Goal: Information Seeking & Learning: Learn about a topic

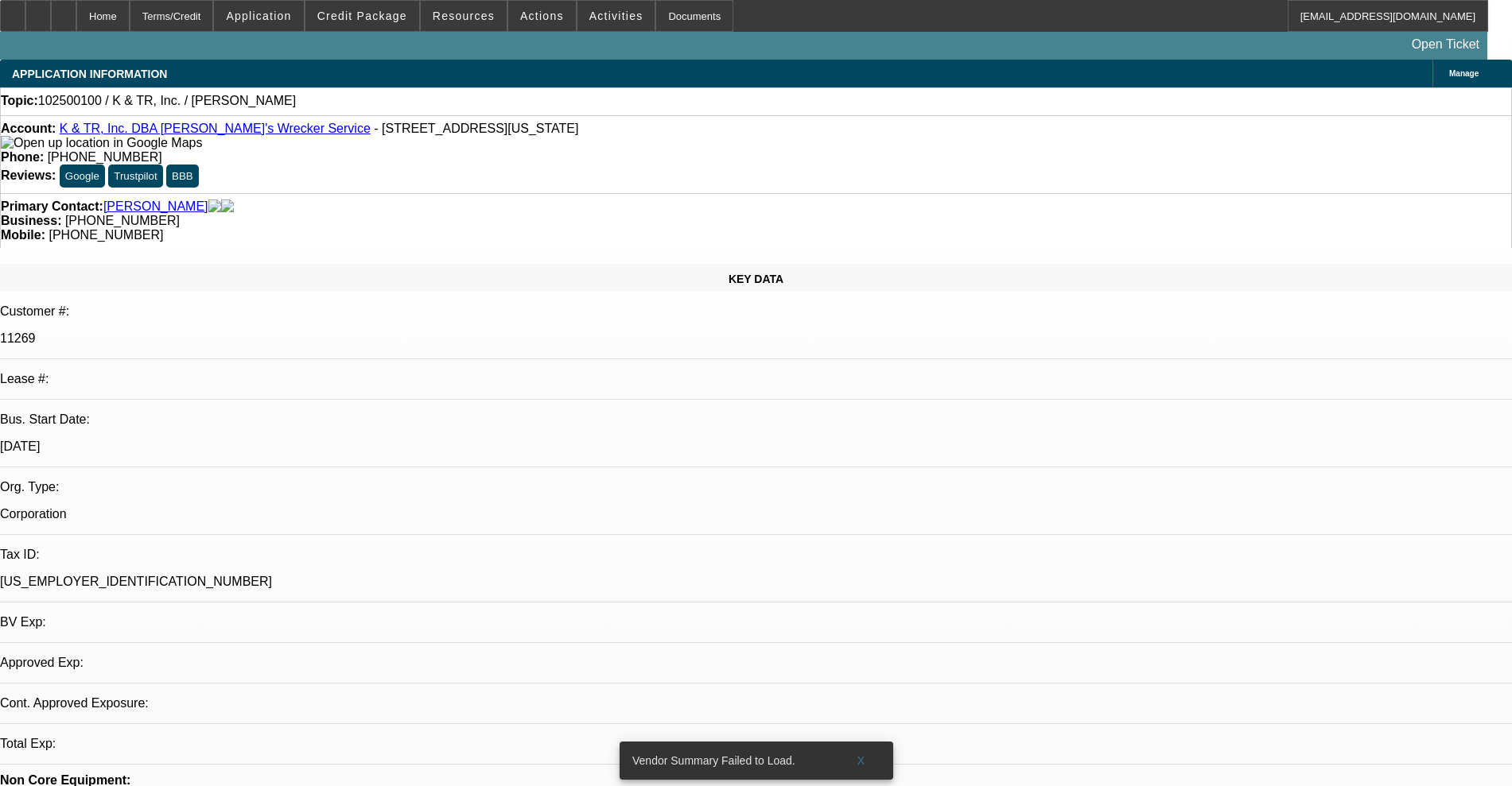
select select "0"
select select "2"
select select "0.1"
select select "4"
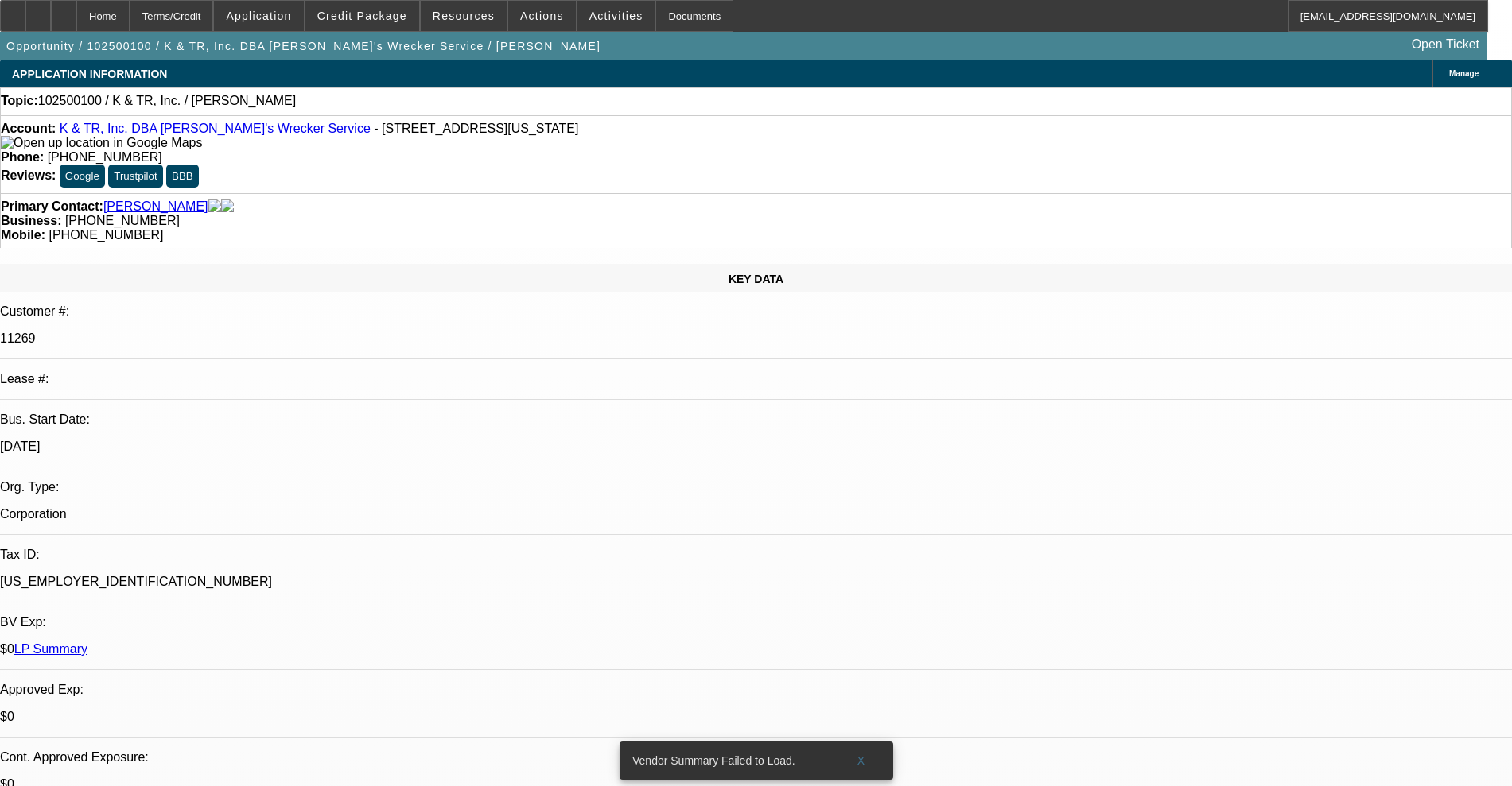
scroll to position [298, 0]
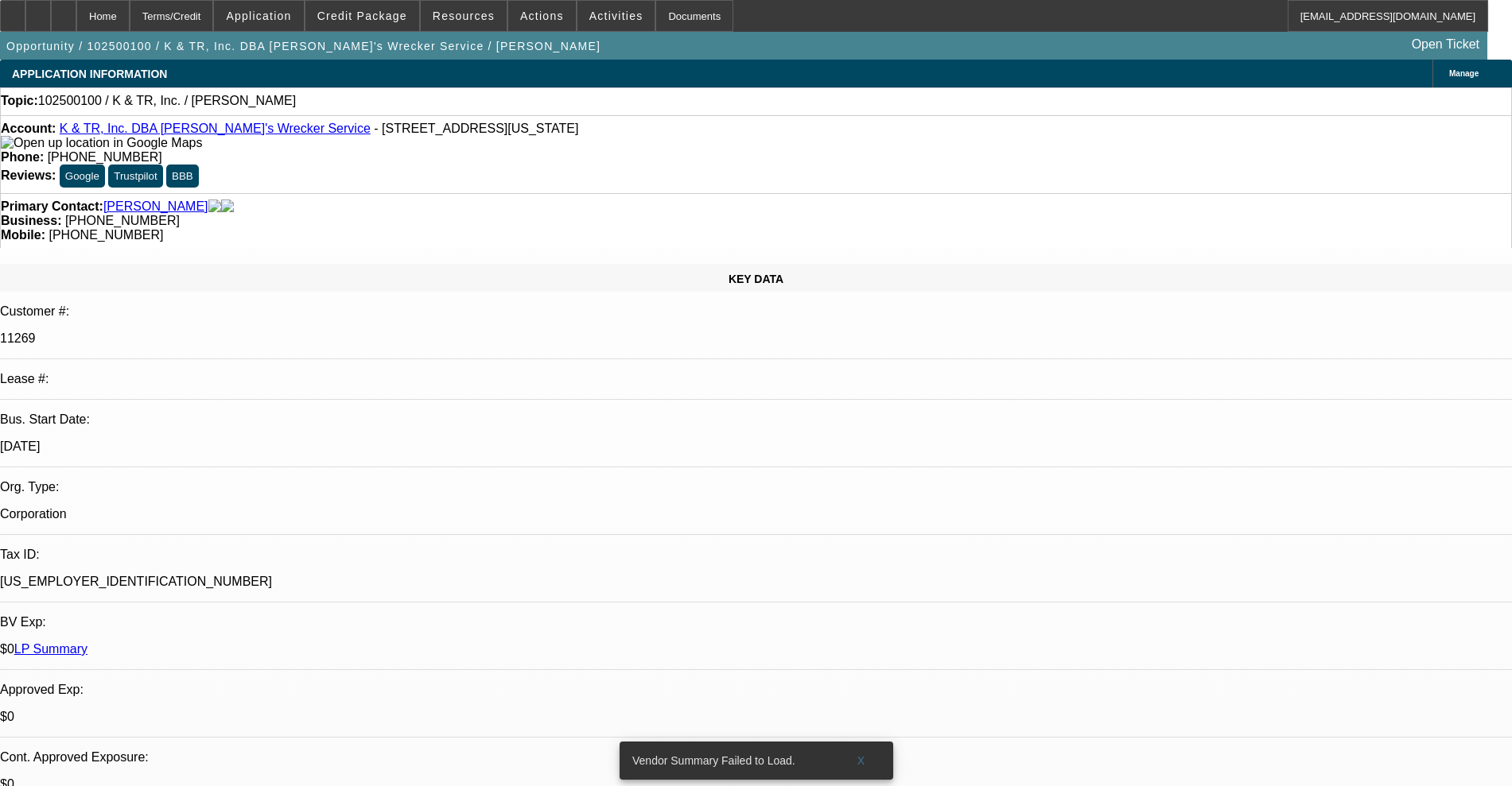
click at [148, 134] on link "K & TR, Inc. DBA Tim's Wrecker Service" at bounding box center [215, 129] width 311 height 14
select select "0"
select select "2"
select select "0.1"
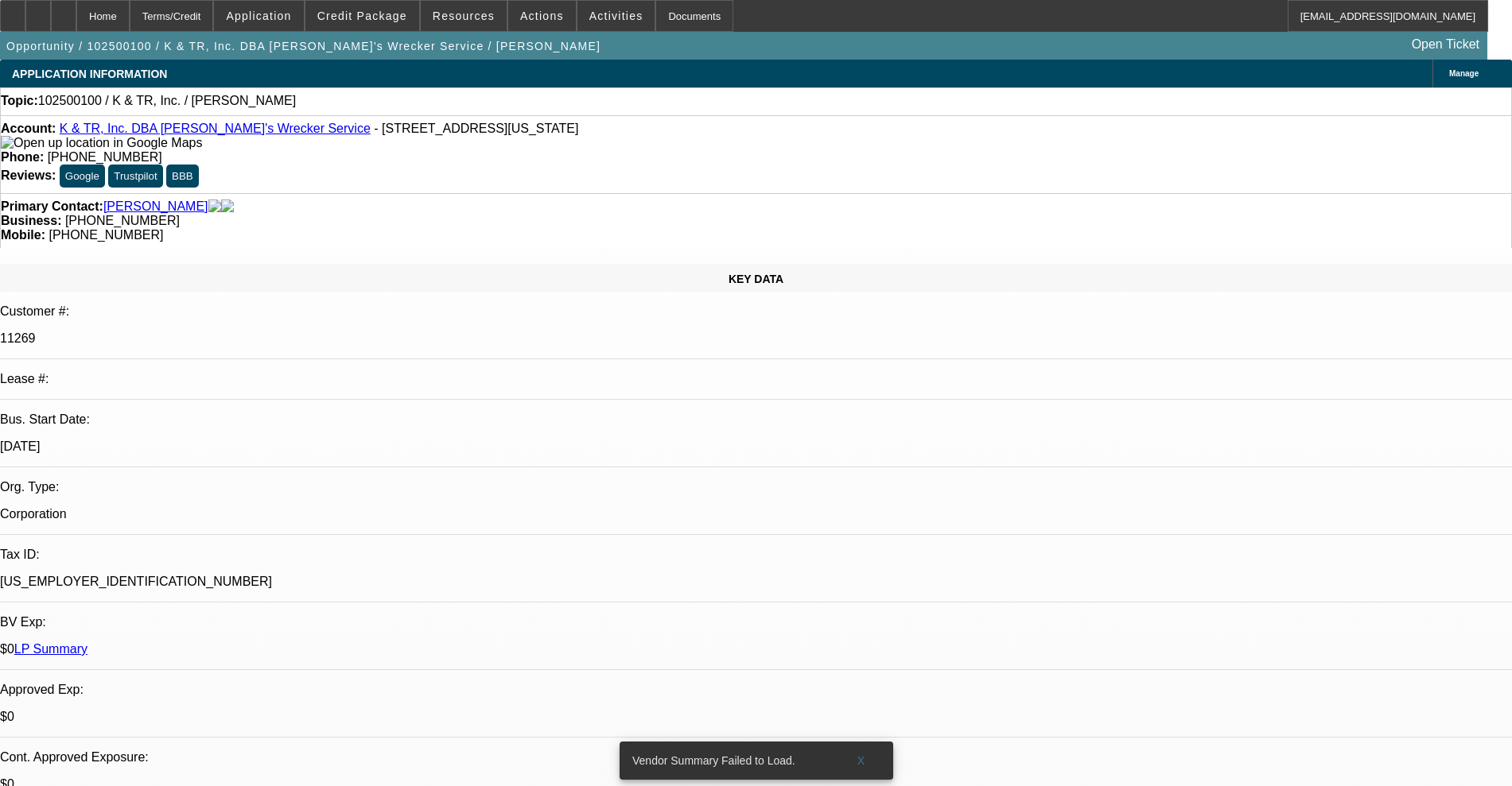
select select "4"
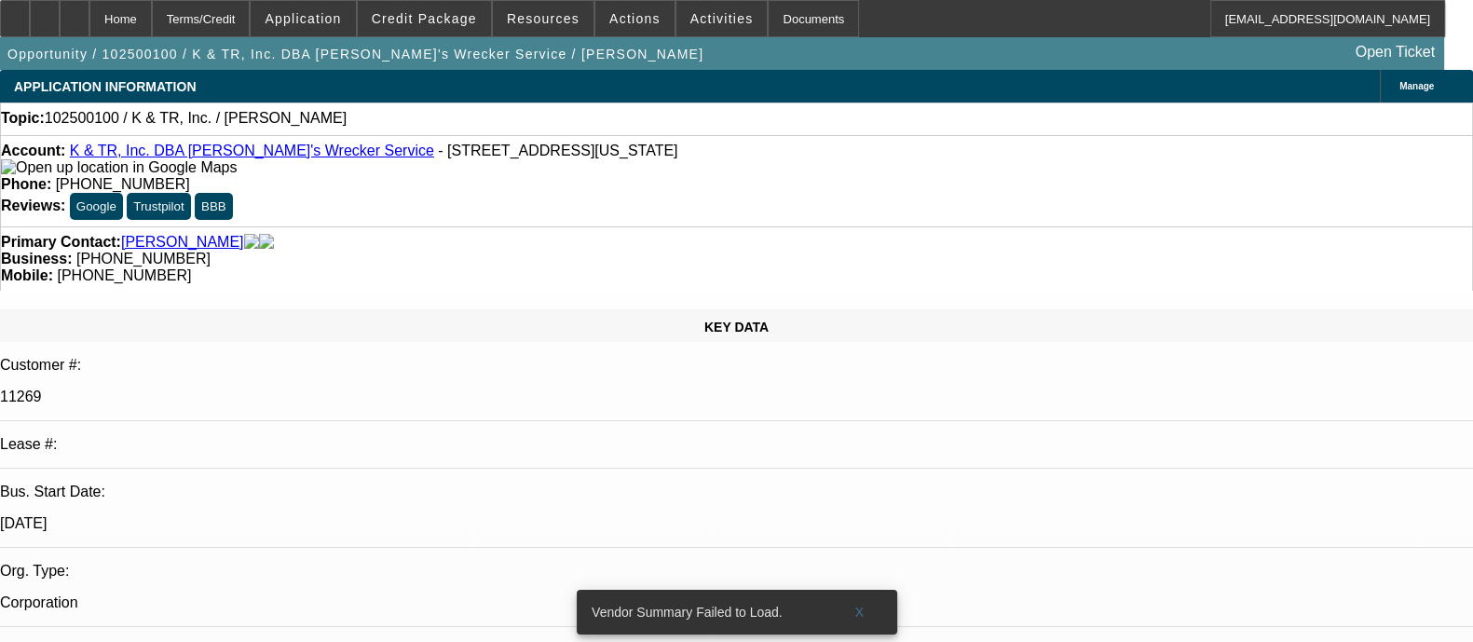
scroll to position [349, 0]
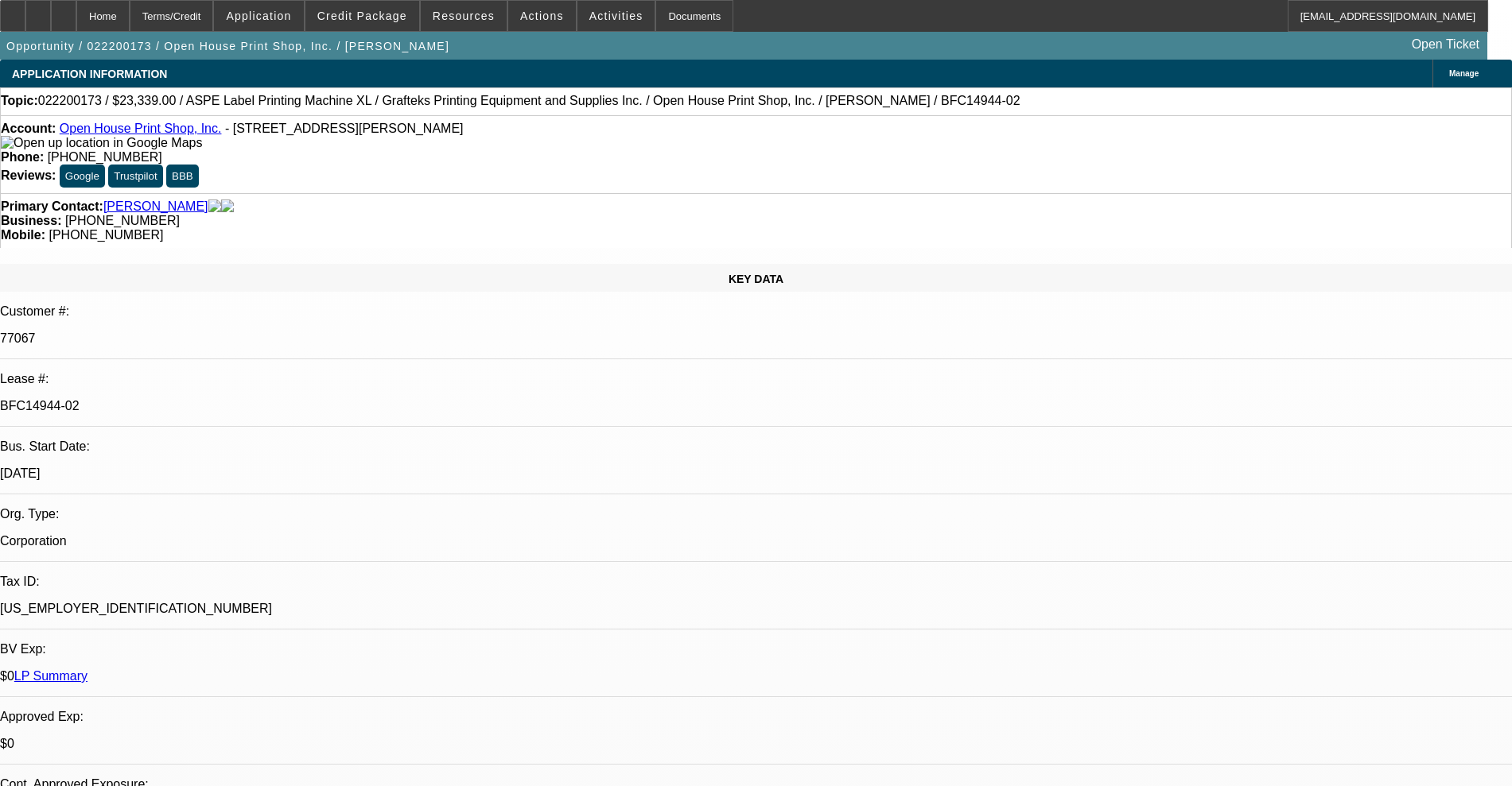
select select "0"
select select "2"
select select "0"
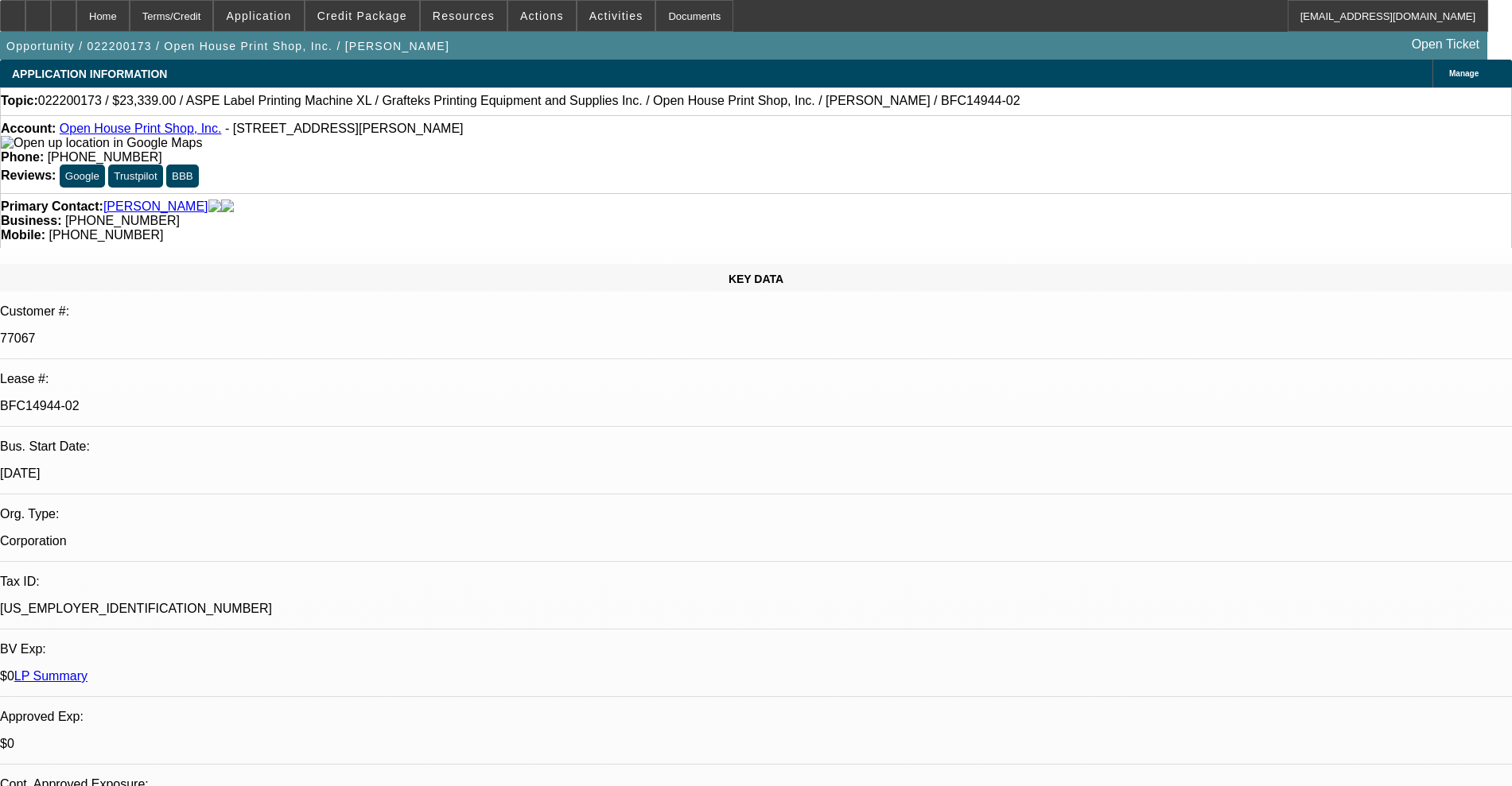
select select "0"
select select "2"
select select "0"
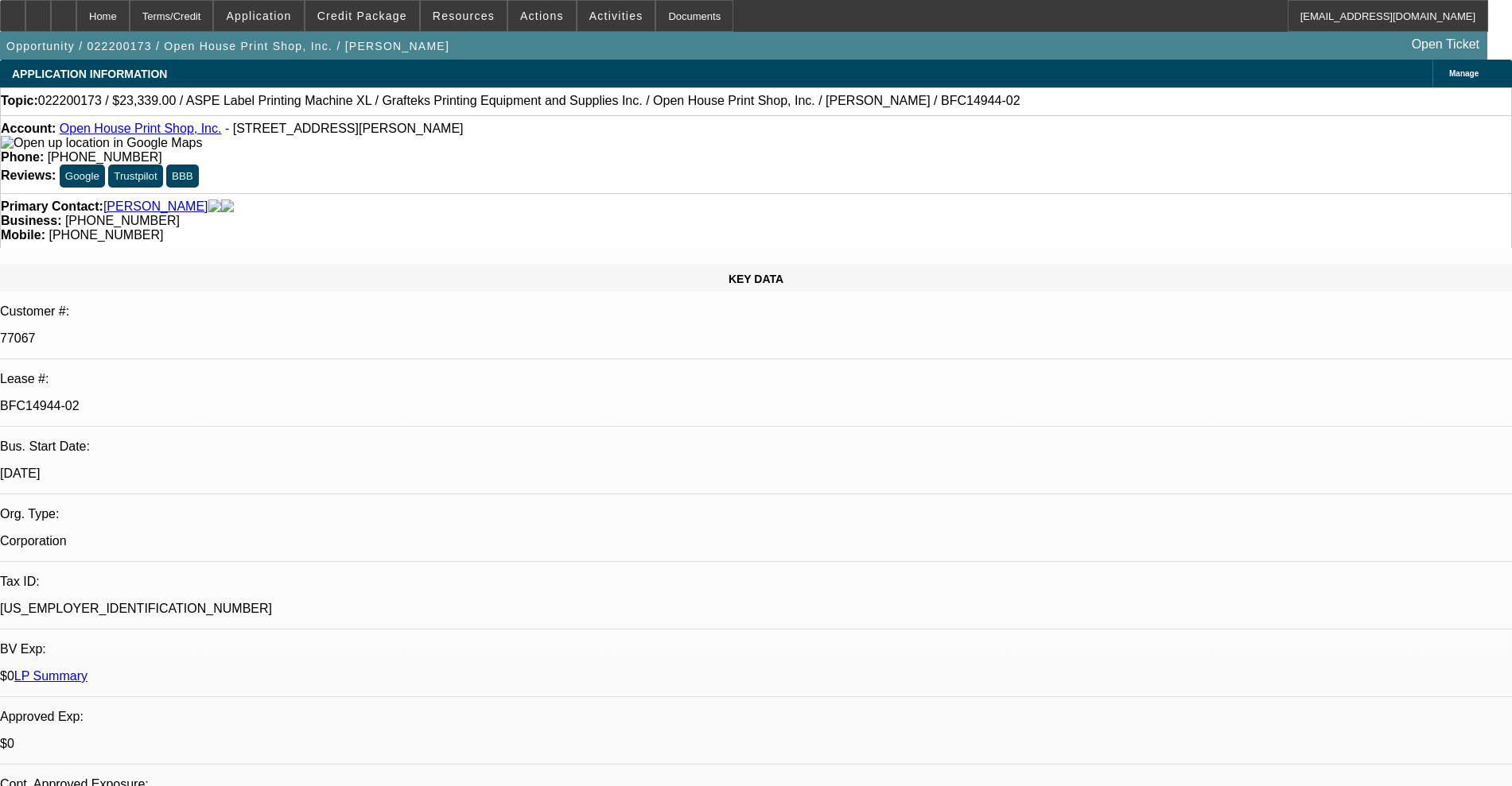
select select "0"
select select "2"
